Goal: Information Seeking & Learning: Learn about a topic

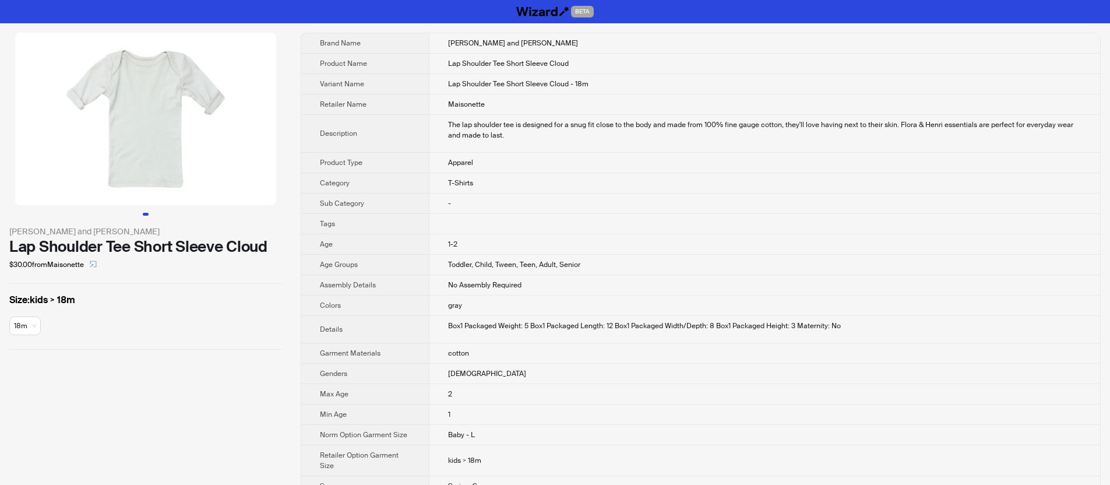
scroll to position [150, 0]
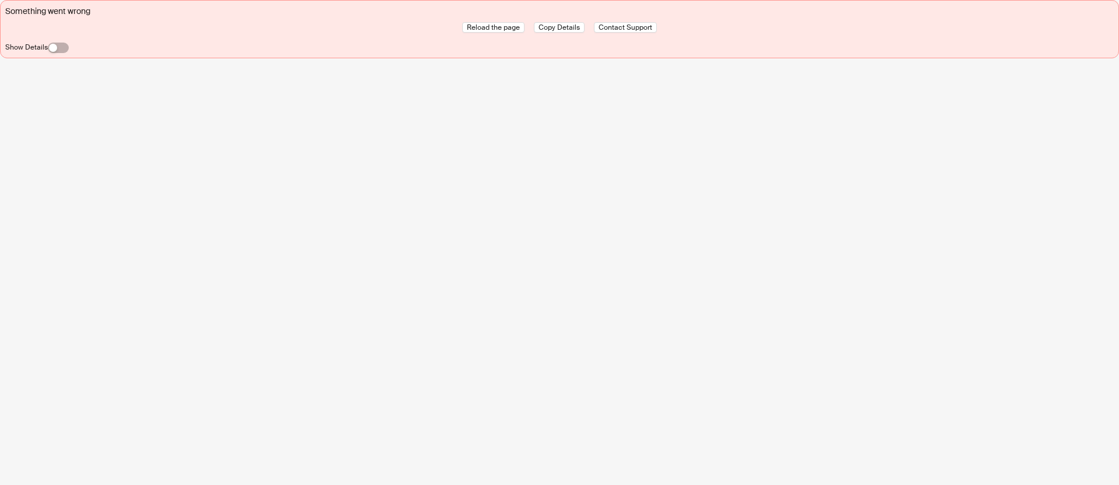
scroll to position [150, 0]
